Goal: Information Seeking & Learning: Learn about a topic

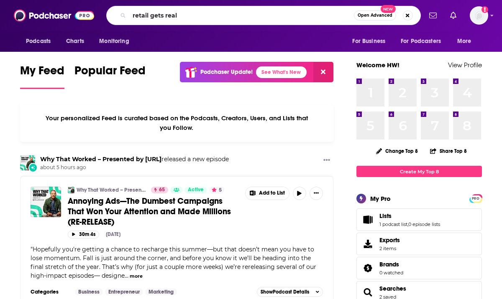
type input "retail gets real"
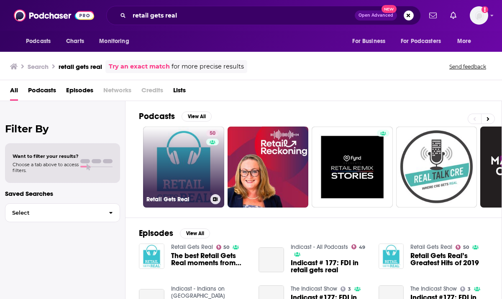
click at [179, 164] on link "50 Retail Gets Real" at bounding box center [183, 167] width 81 height 81
